Goal: Navigation & Orientation: Find specific page/section

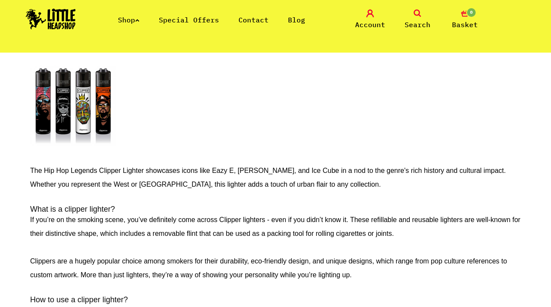
scroll to position [1335, 0]
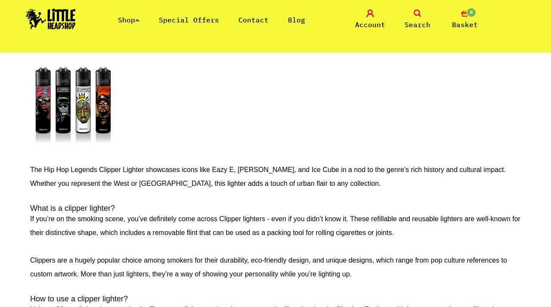
click at [126, 18] on link "Shop" at bounding box center [129, 20] width 22 height 9
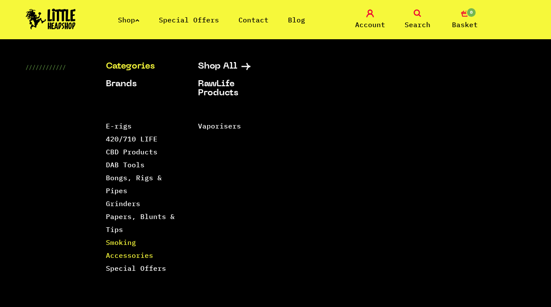
click at [135, 257] on link "Smoking Accessories" at bounding box center [129, 249] width 47 height 22
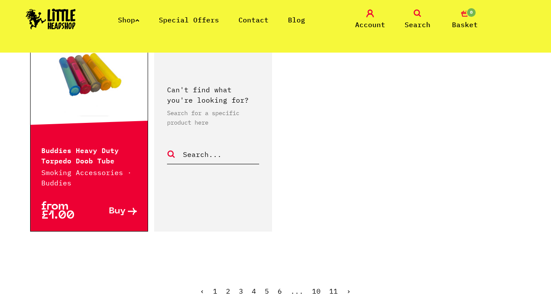
scroll to position [1491, 0]
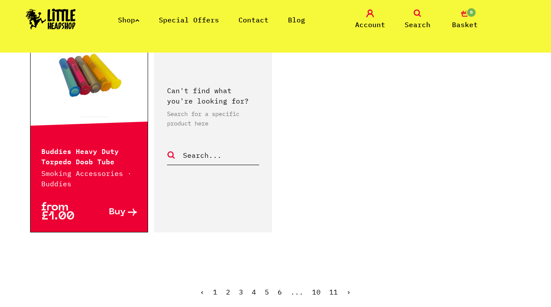
click at [228, 294] on link "2" at bounding box center [228, 291] width 4 height 9
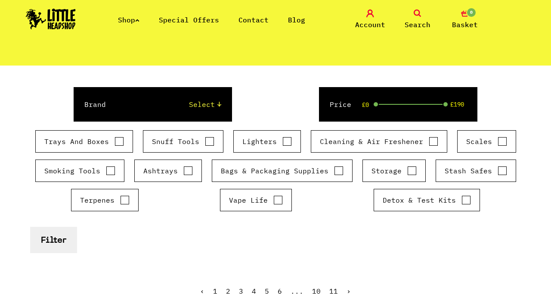
scroll to position [102, 0]
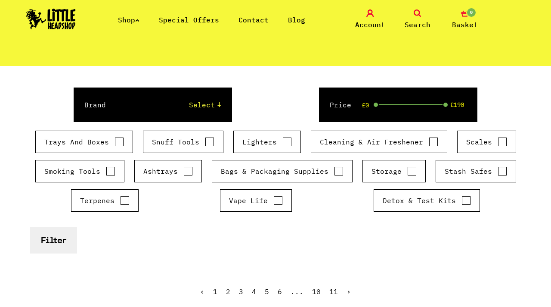
click at [288, 141] on input "Lighters" at bounding box center [286, 141] width 9 height 9
checkbox input "true"
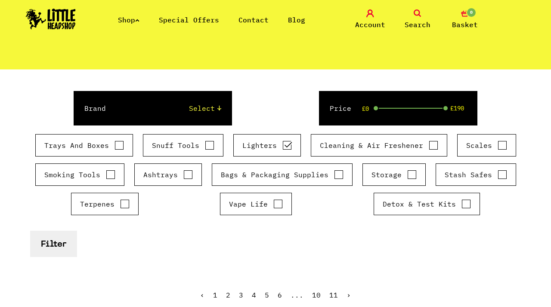
scroll to position [98, 0]
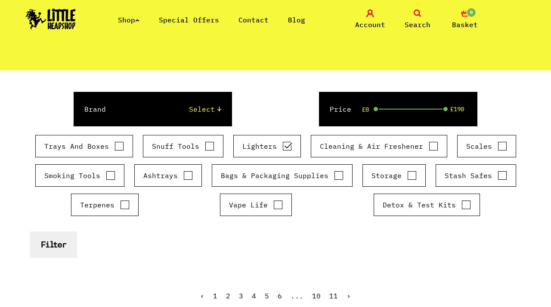
click at [120, 146] on input "Trays And Boxes" at bounding box center [119, 146] width 9 height 9
checkbox input "true"
click at [106, 177] on input "Smoking Tools" at bounding box center [110, 175] width 9 height 9
checkbox input "true"
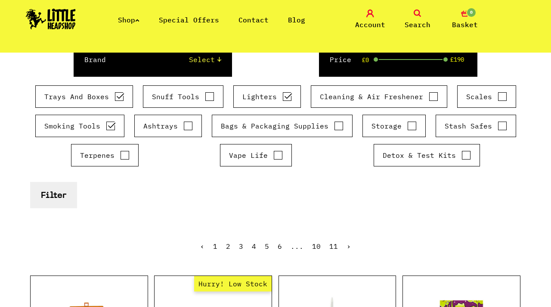
scroll to position [157, 0]
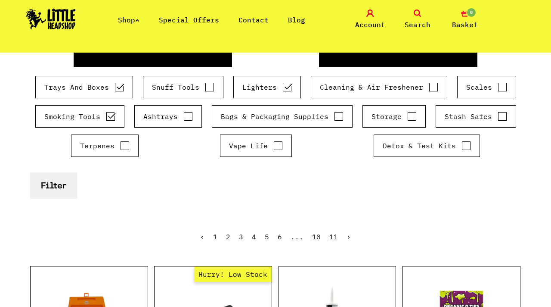
click at [60, 190] on button "Filter" at bounding box center [53, 185] width 47 height 26
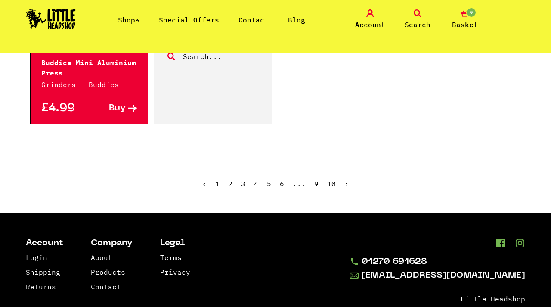
scroll to position [1580, 0]
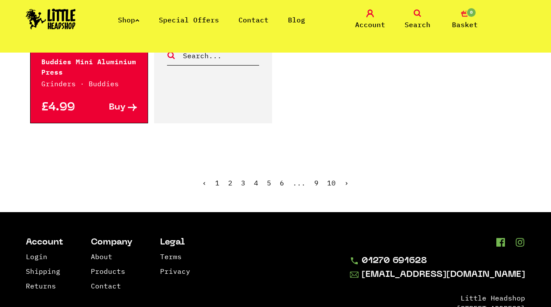
click at [232, 178] on link "2" at bounding box center [230, 182] width 4 height 9
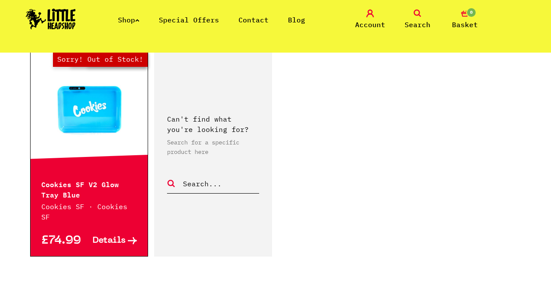
scroll to position [1588, 0]
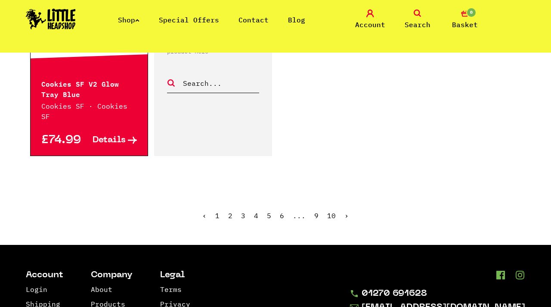
click at [243, 211] on link "3" at bounding box center [243, 215] width 4 height 9
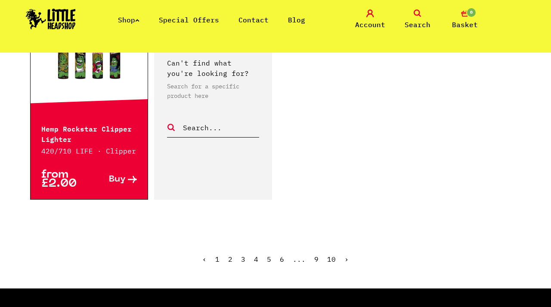
scroll to position [1528, 0]
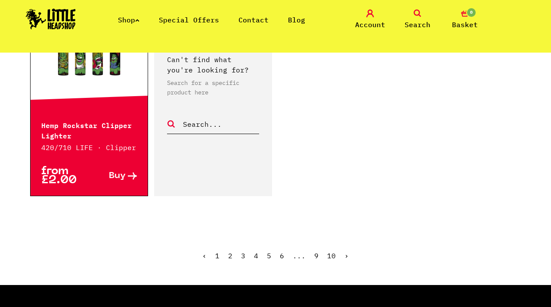
click at [258, 252] on link "4" at bounding box center [256, 255] width 4 height 9
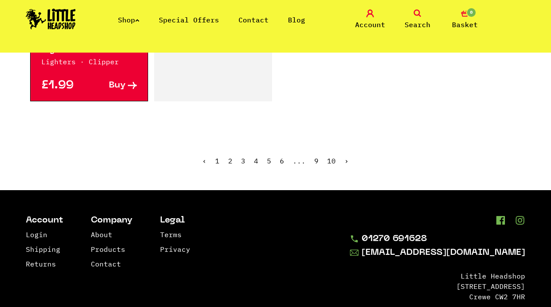
scroll to position [1632, 0]
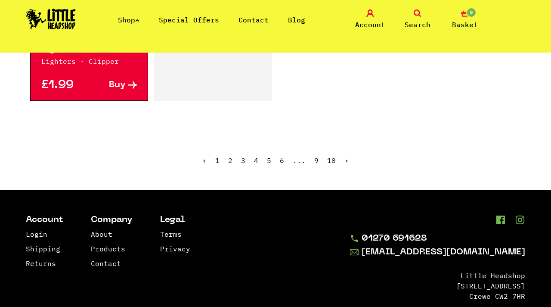
click at [268, 160] on link "5" at bounding box center [269, 160] width 4 height 9
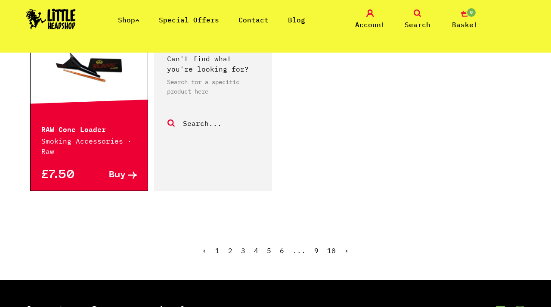
scroll to position [1466, 0]
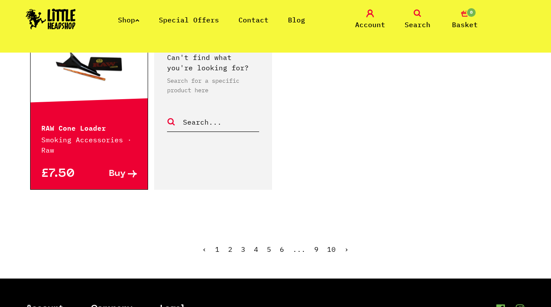
click at [283, 245] on link "6" at bounding box center [282, 249] width 4 height 9
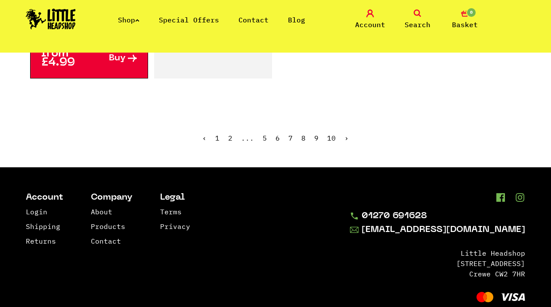
scroll to position [1607, 0]
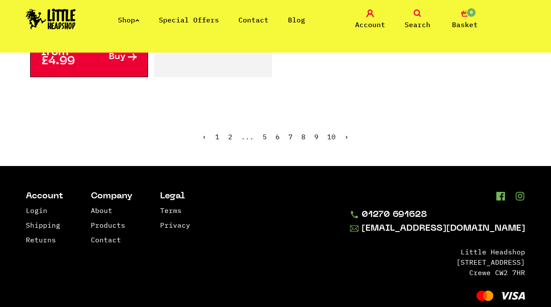
click at [346, 137] on link "›" at bounding box center [346, 136] width 4 height 9
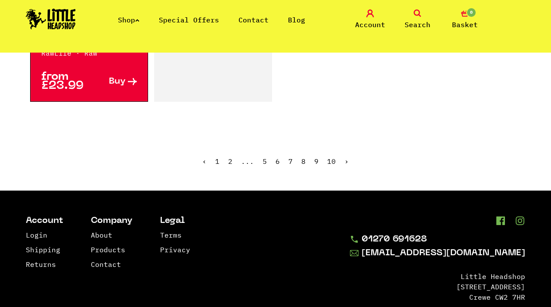
scroll to position [1598, 0]
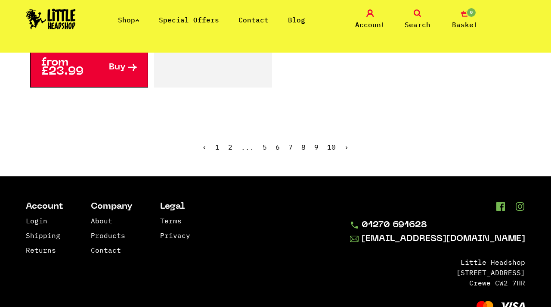
click at [346, 146] on link "›" at bounding box center [346, 147] width 4 height 9
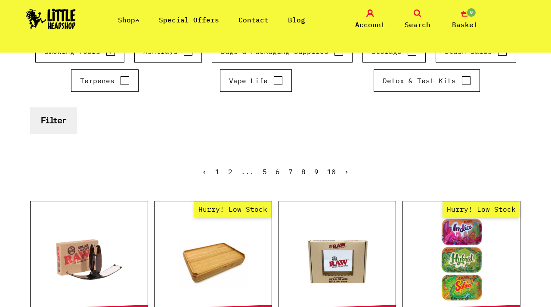
scroll to position [213, 0]
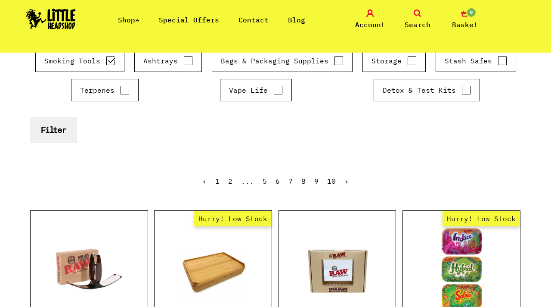
click at [345, 181] on link "›" at bounding box center [346, 181] width 4 height 9
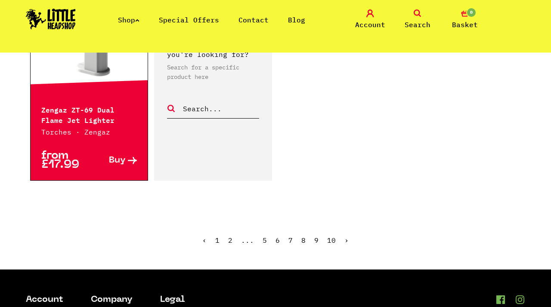
scroll to position [1573, 0]
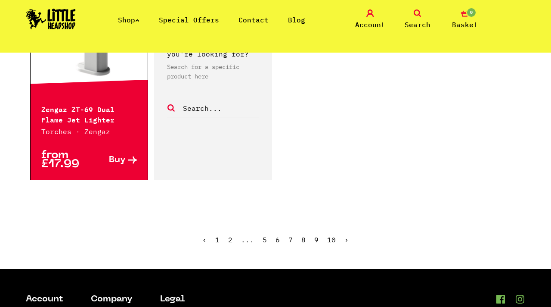
click at [345, 235] on link "›" at bounding box center [346, 239] width 4 height 9
